Goal: Task Accomplishment & Management: Manage account settings

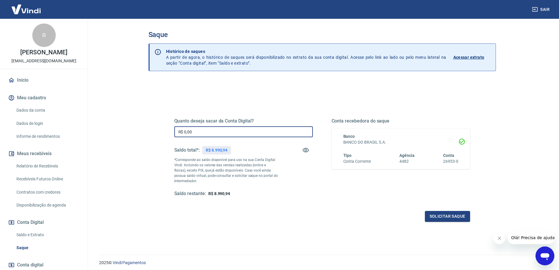
click at [226, 131] on input "R$ 0,00" at bounding box center [243, 131] width 139 height 11
type input "R$ 8.990,94"
click at [431, 212] on button "Solicitar saque" at bounding box center [447, 216] width 45 height 11
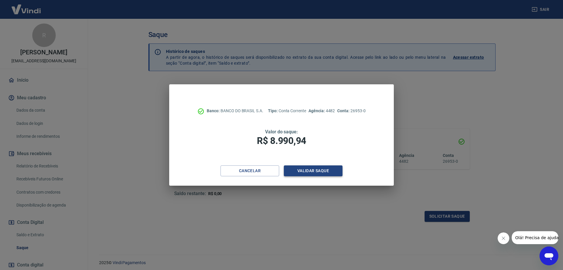
click at [321, 168] on button "Validar saque" at bounding box center [313, 170] width 59 height 11
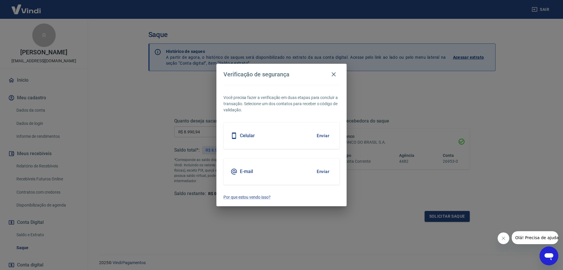
click at [321, 135] on button "Enviar" at bounding box center [323, 135] width 19 height 12
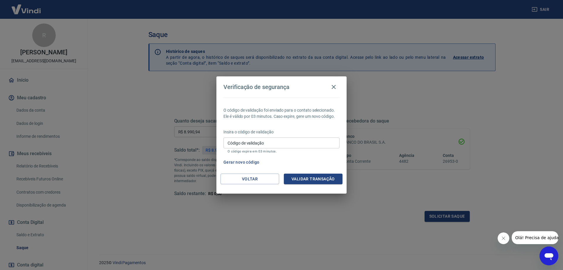
drag, startPoint x: 270, startPoint y: 143, endPoint x: 180, endPoint y: 185, distance: 99.8
click at [270, 143] on input "Código de validação" at bounding box center [282, 142] width 116 height 11
type input "223060"
click at [336, 182] on button "Validar transação" at bounding box center [313, 178] width 59 height 11
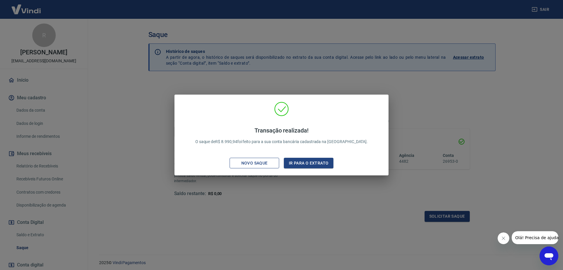
click at [273, 165] on div "Novo saque" at bounding box center [254, 162] width 40 height 7
